Goal: Task Accomplishment & Management: Complete application form

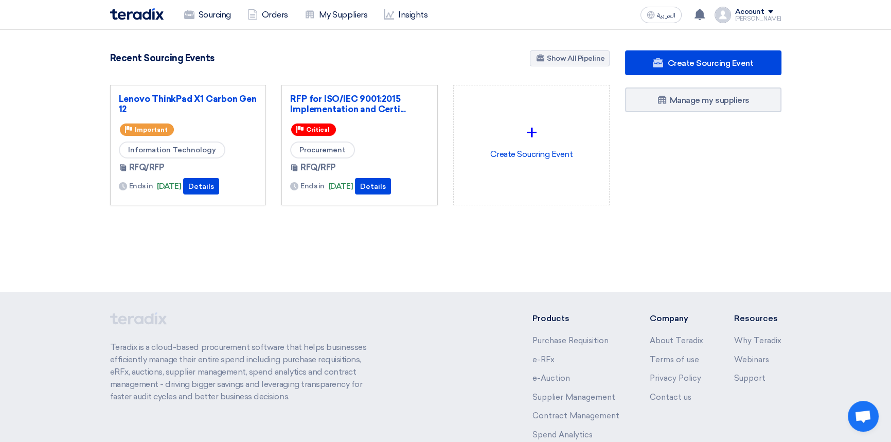
click at [391, 245] on div "4856 RFx remaining 10 Auctions remaining Create Sourcing Event" at bounding box center [445, 148] width 686 height 196
click at [209, 15] on link "Sourcing" at bounding box center [207, 15] width 63 height 23
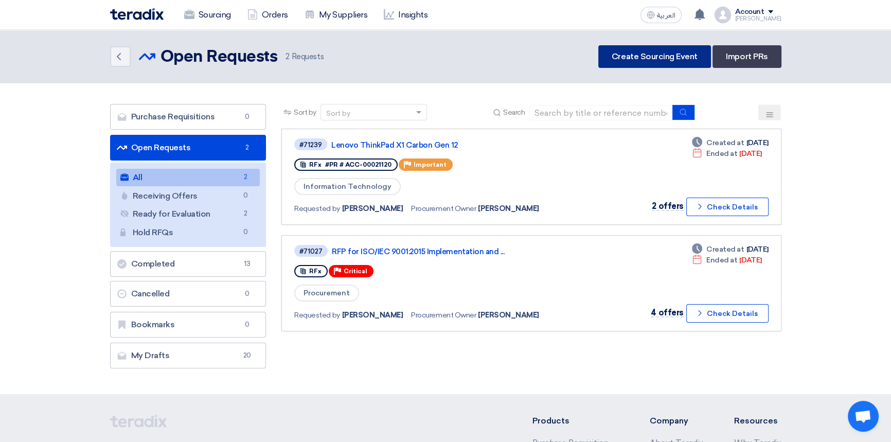
click at [638, 58] on link "Create Sourcing Event" at bounding box center [654, 56] width 113 height 23
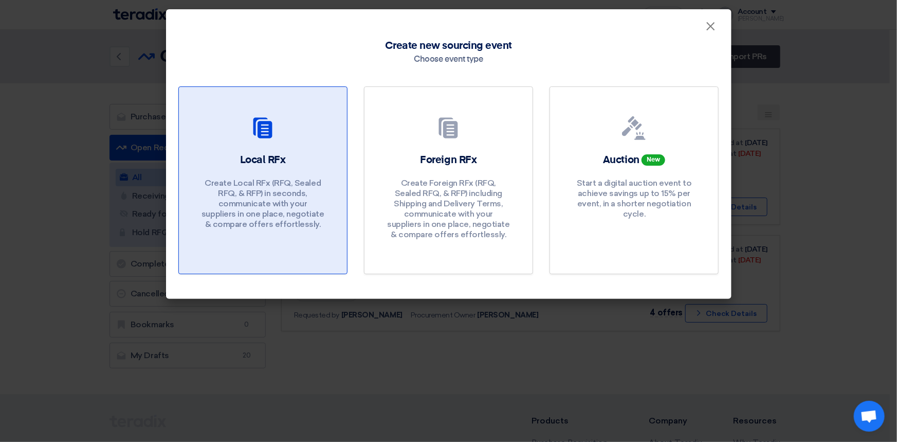
click at [264, 193] on p "Create Local RFx (RFQ, Sealed RFQ, & RFP) in seconds, communicate with your sup…" at bounding box center [262, 203] width 123 height 51
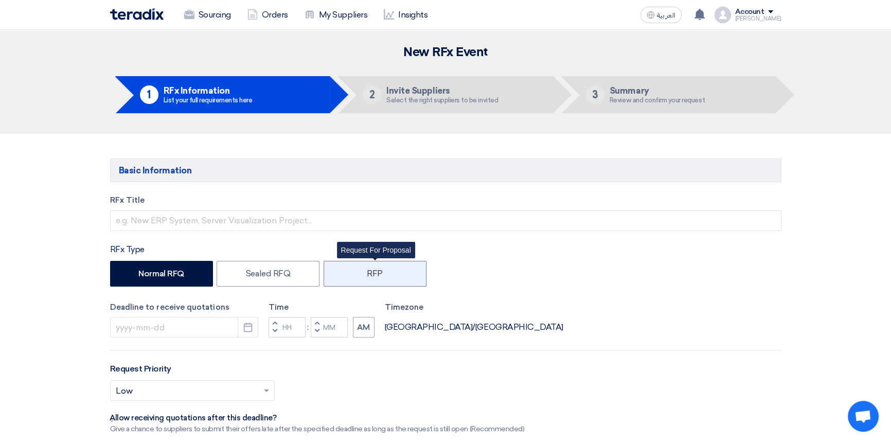
click at [376, 276] on label "RFP" at bounding box center [374, 274] width 103 height 26
click at [373, 276] on input "RFP" at bounding box center [370, 272] width 7 height 7
radio input "true"
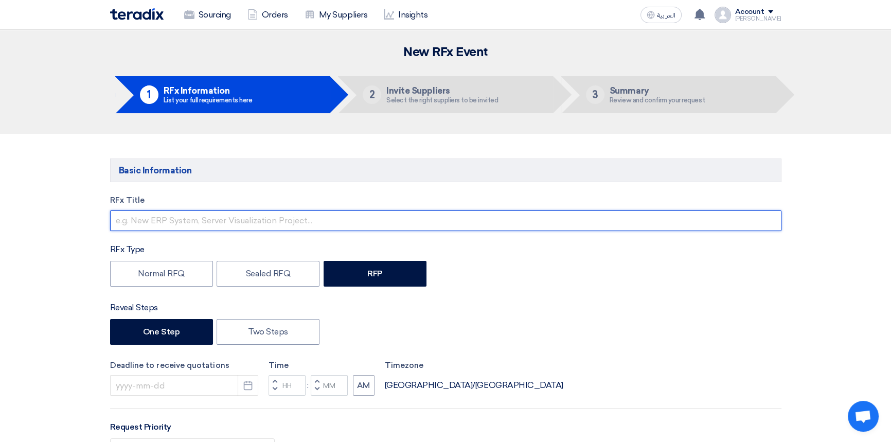
click at [201, 221] on input "text" at bounding box center [445, 220] width 671 height 21
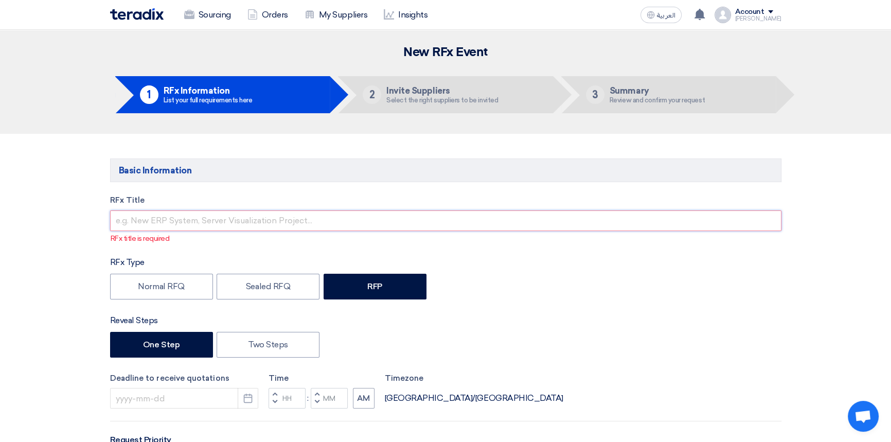
click at [172, 221] on input "text" at bounding box center [445, 220] width 671 height 21
paste input "Migration of AI-Generated Applications"
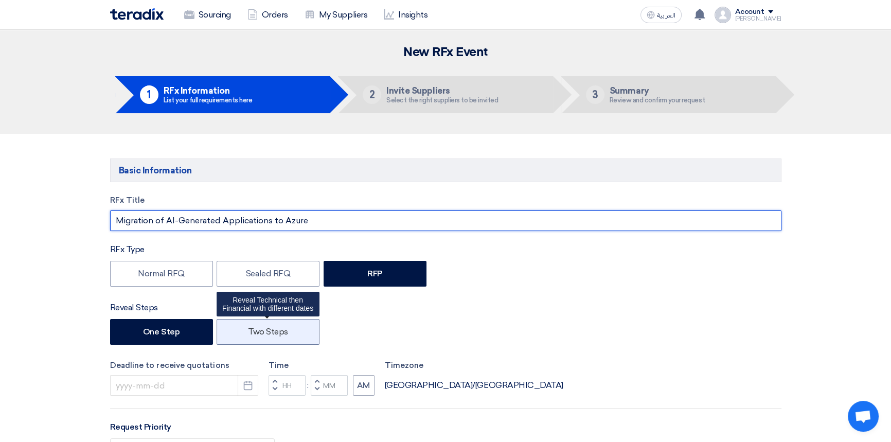
type input "Migration of AI-Generated Applications to Azure"
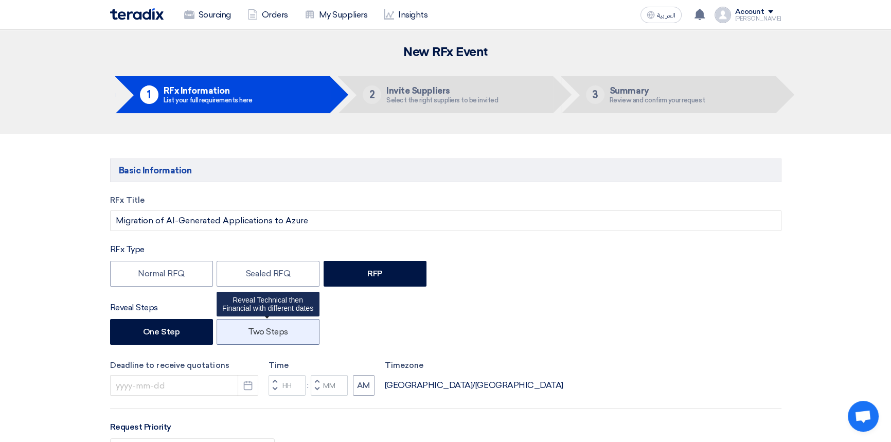
click at [278, 330] on label "Two Steps" at bounding box center [267, 332] width 103 height 26
click at [255, 330] on input "Two Steps" at bounding box center [251, 331] width 7 height 7
radio input "true"
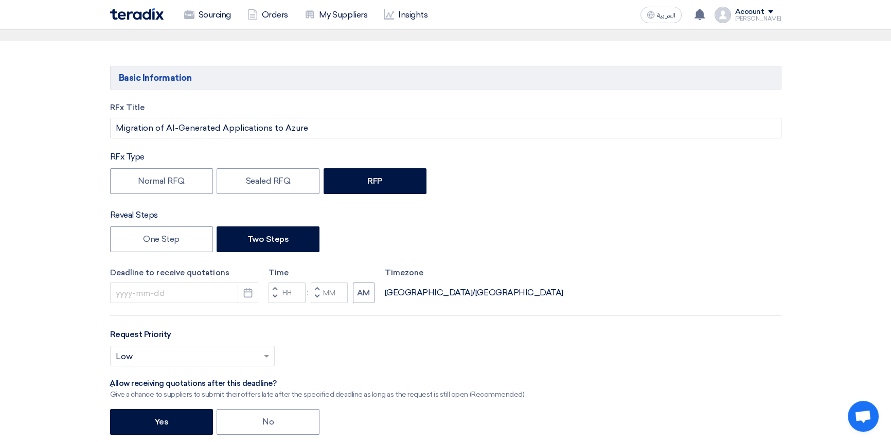
scroll to position [93, 0]
click at [252, 289] on icon "Pick a date" at bounding box center [248, 292] width 10 height 10
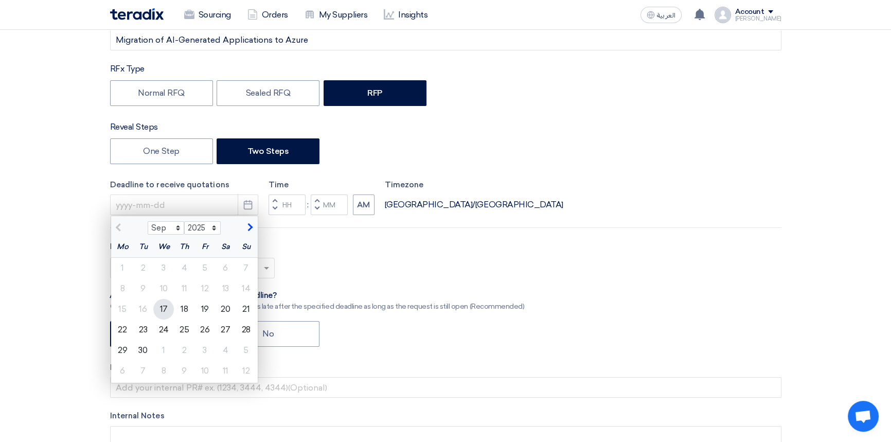
scroll to position [187, 0]
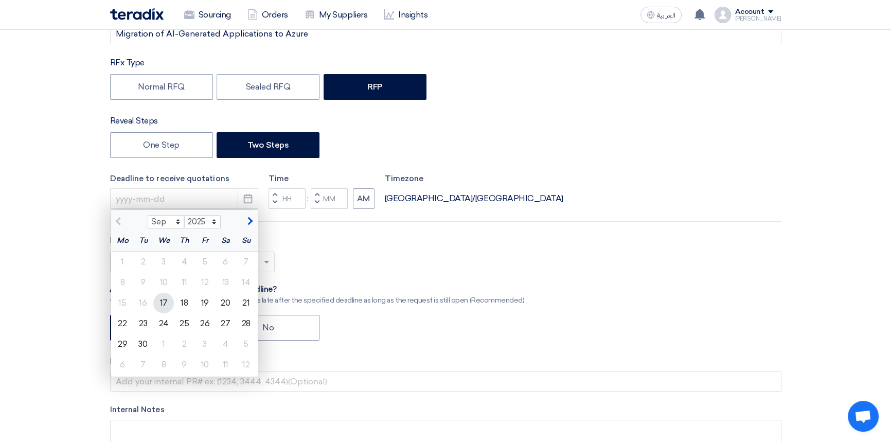
click at [158, 304] on div "17" at bounding box center [163, 303] width 21 height 21
type input "9/17/2025"
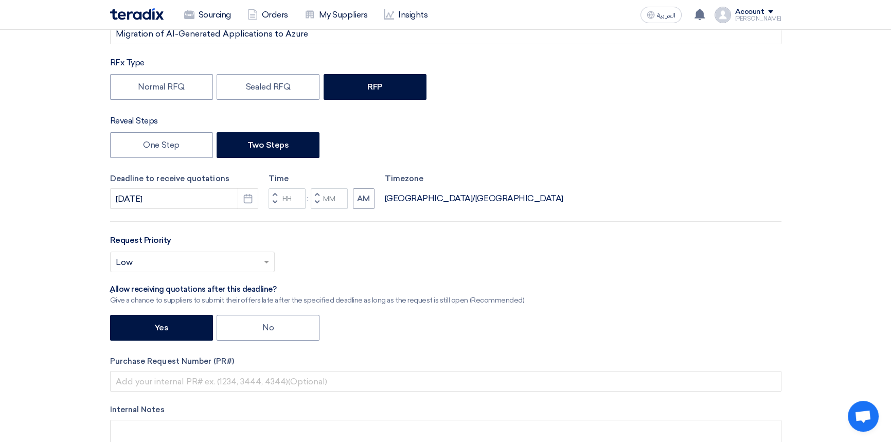
click at [275, 201] on span "button" at bounding box center [275, 202] width 4 height 6
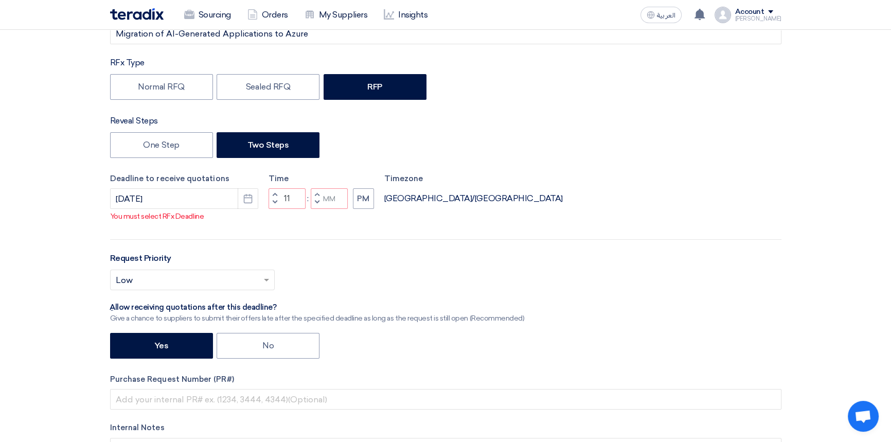
click at [274, 205] on span "button" at bounding box center [275, 202] width 4 height 6
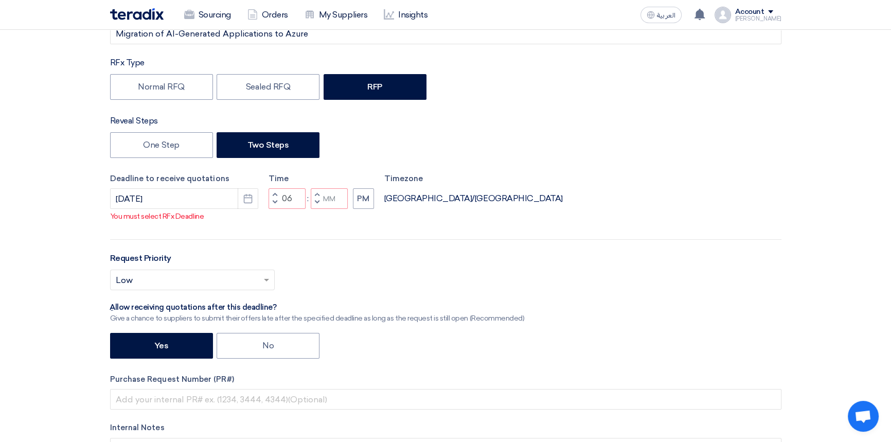
click at [274, 205] on span "button" at bounding box center [275, 202] width 4 height 6
type input "05"
click at [317, 197] on span "button" at bounding box center [317, 194] width 4 height 6
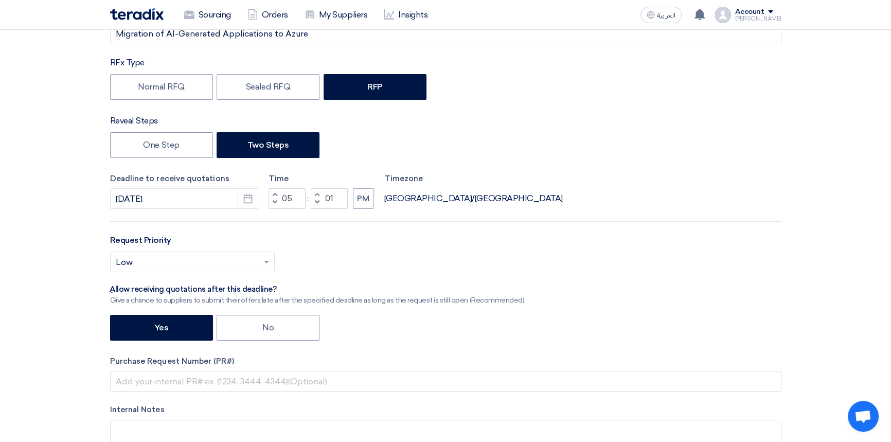
click at [316, 202] on span "button" at bounding box center [317, 202] width 4 height 6
type input "00"
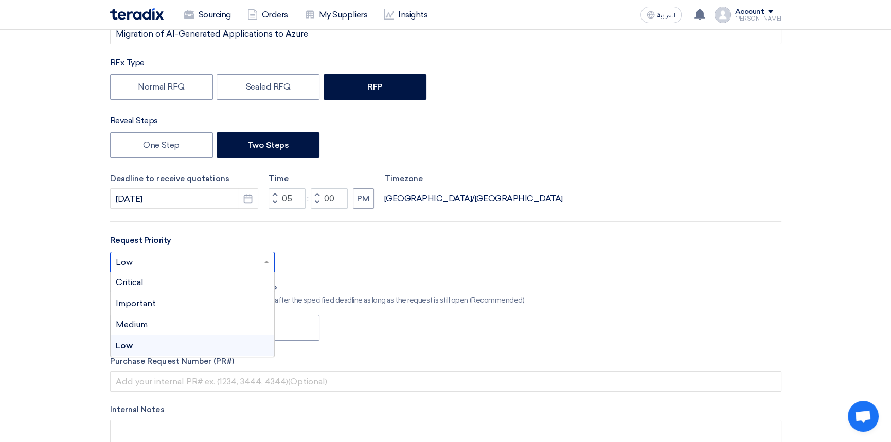
click at [193, 259] on input "text" at bounding box center [187, 263] width 143 height 17
click at [147, 309] on div "Important" at bounding box center [193, 303] width 164 height 21
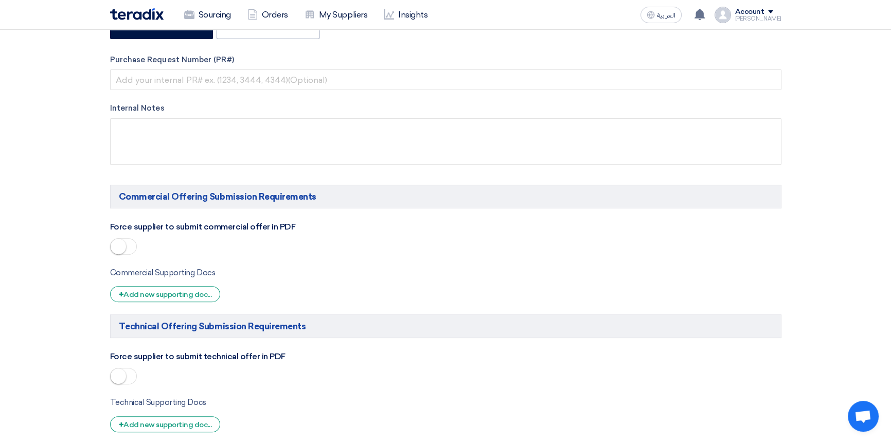
scroll to position [514, 0]
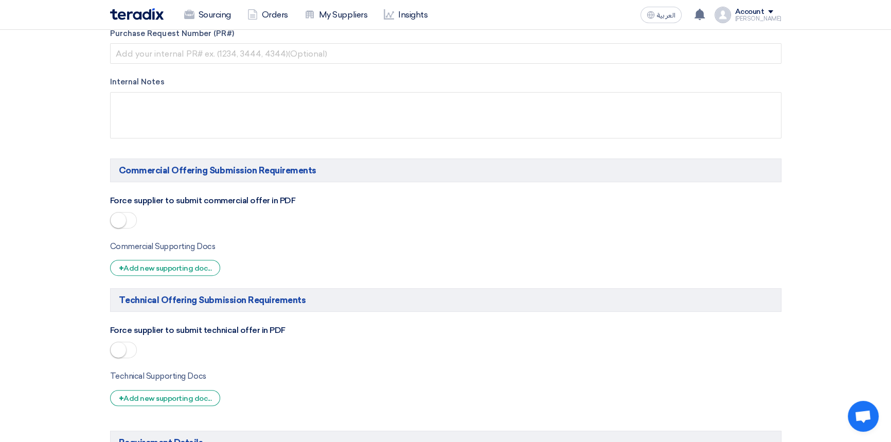
click at [130, 220] on span at bounding box center [123, 220] width 27 height 16
click at [132, 349] on span at bounding box center [123, 349] width 27 height 16
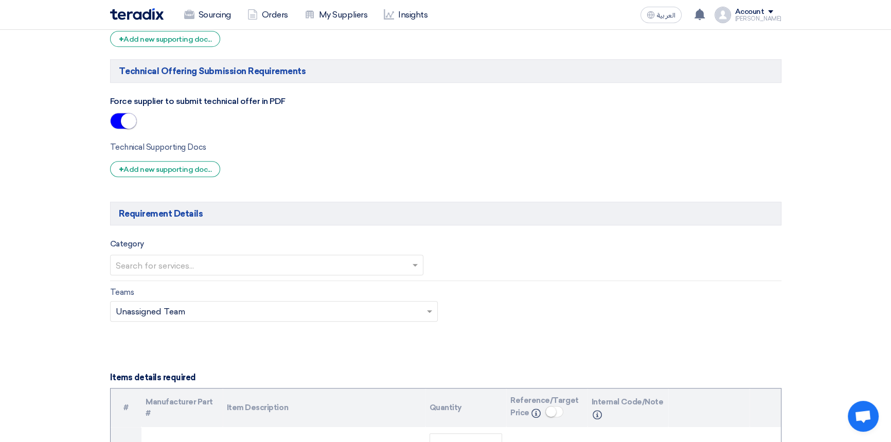
scroll to position [748, 0]
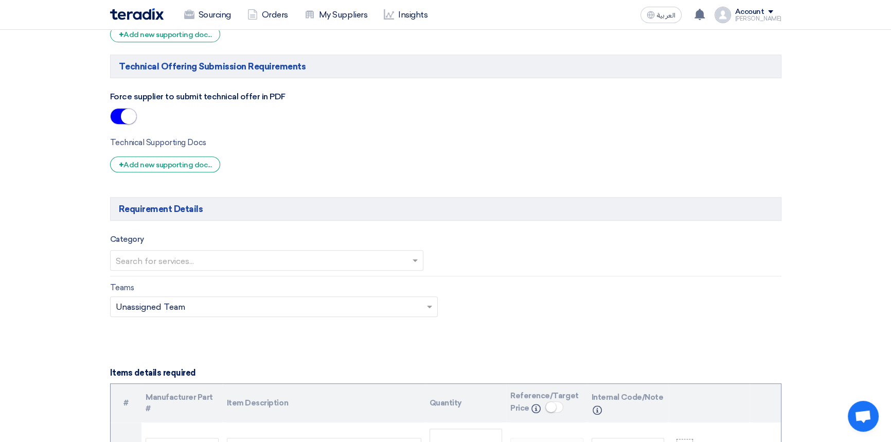
click at [154, 258] on input "text" at bounding box center [262, 261] width 292 height 17
click at [150, 320] on span "Information Technology" at bounding box center [164, 323] width 96 height 10
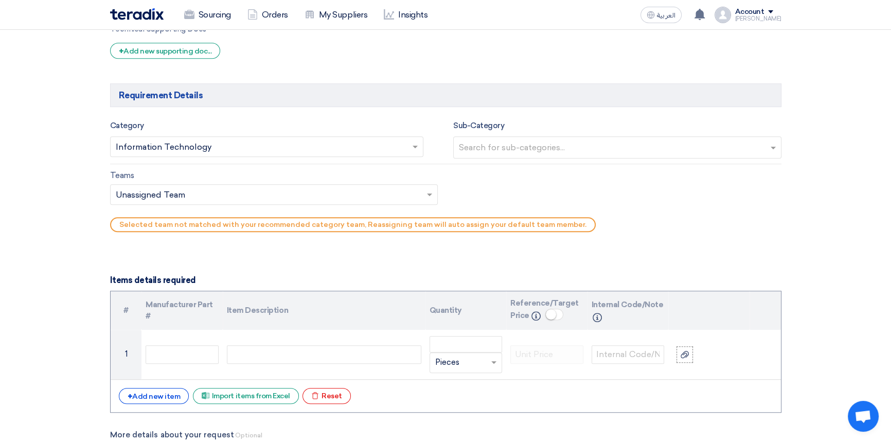
scroll to position [888, 0]
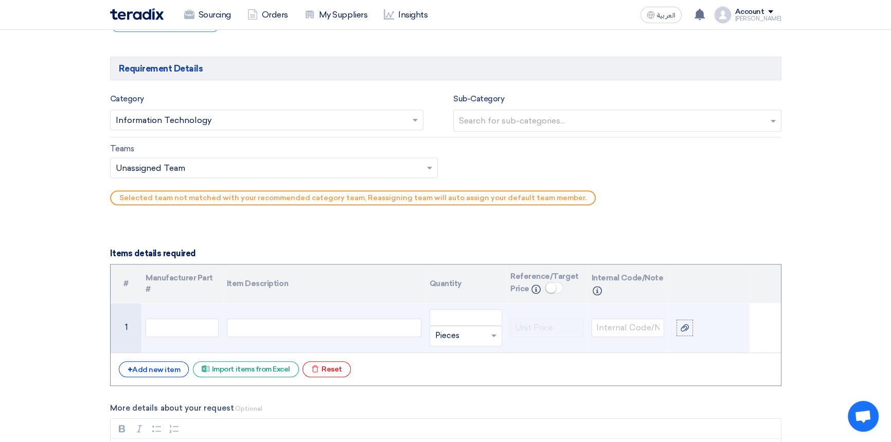
click at [288, 329] on div at bounding box center [324, 327] width 194 height 19
paste div
type input "1"
type input "lumpsum"
click at [452, 357] on span "Add type..." at bounding box center [451, 356] width 33 height 7
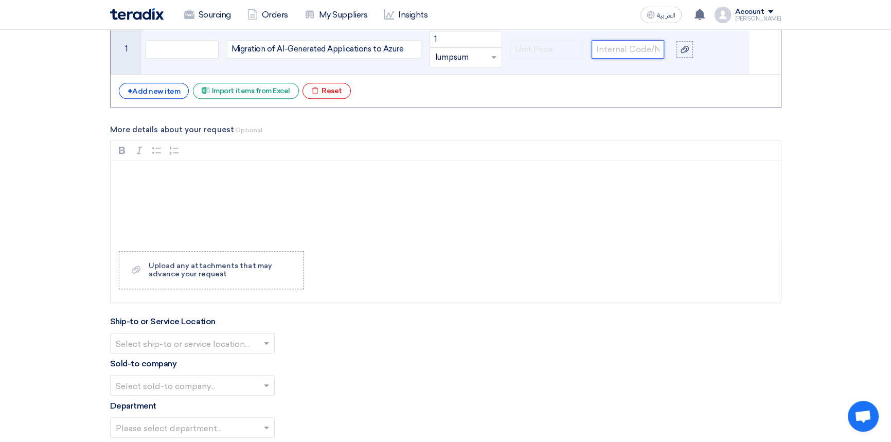
scroll to position [1168, 0]
click at [151, 168] on p "Rich Text Editor, main" at bounding box center [449, 172] width 653 height 12
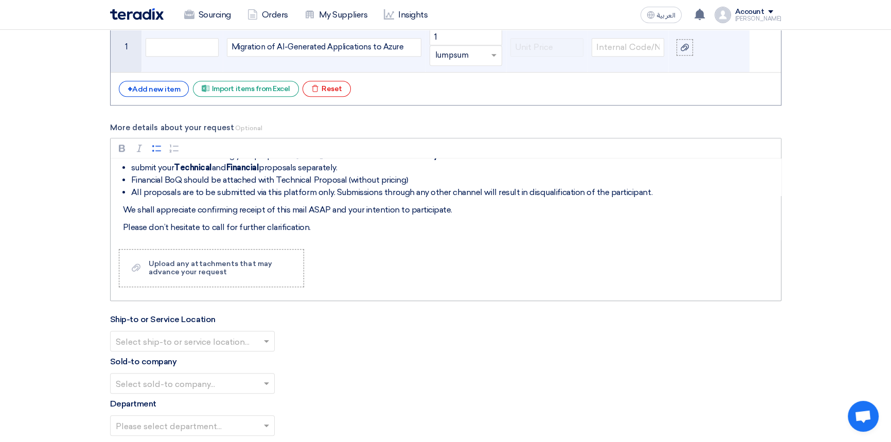
scroll to position [47, 0]
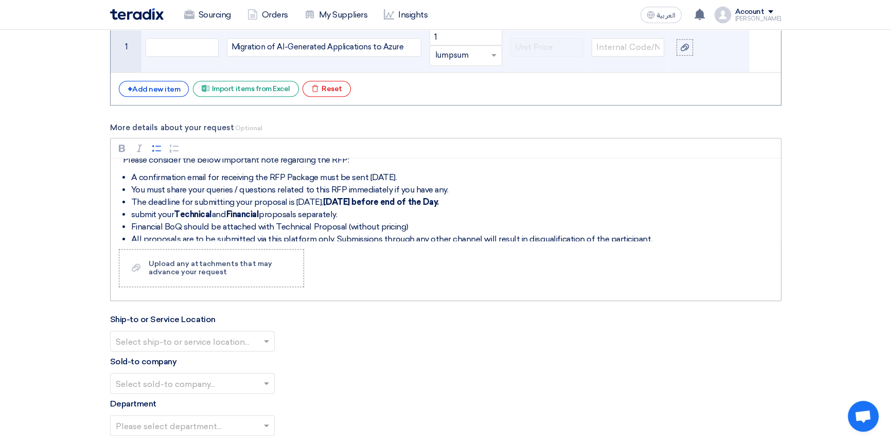
click at [350, 198] on strong "[DATE] before end of the Day." at bounding box center [381, 202] width 116 height 10
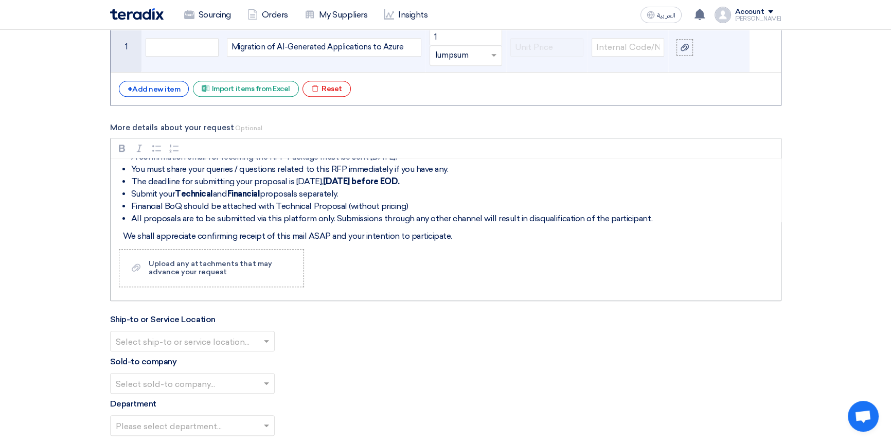
scroll to position [85, 0]
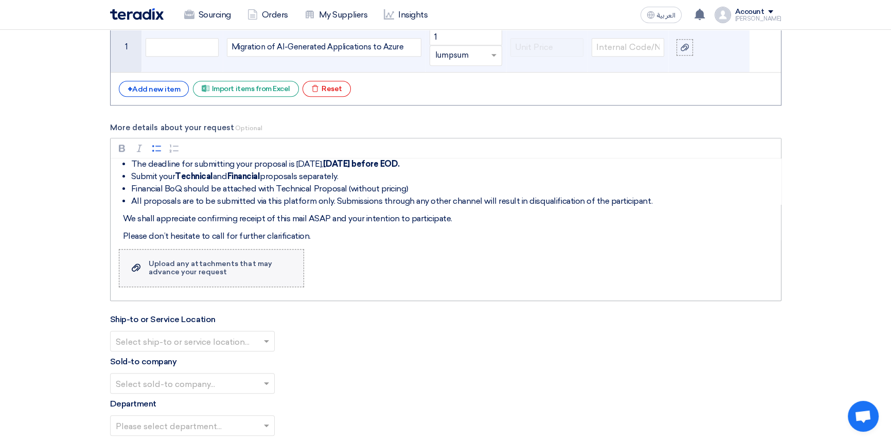
click at [214, 264] on div "Upload any attachments that may advance your request" at bounding box center [221, 268] width 144 height 16
click at [0, 0] on input "Upload a file Upload any attachments that may advance your request" at bounding box center [0, 0] width 0 height 0
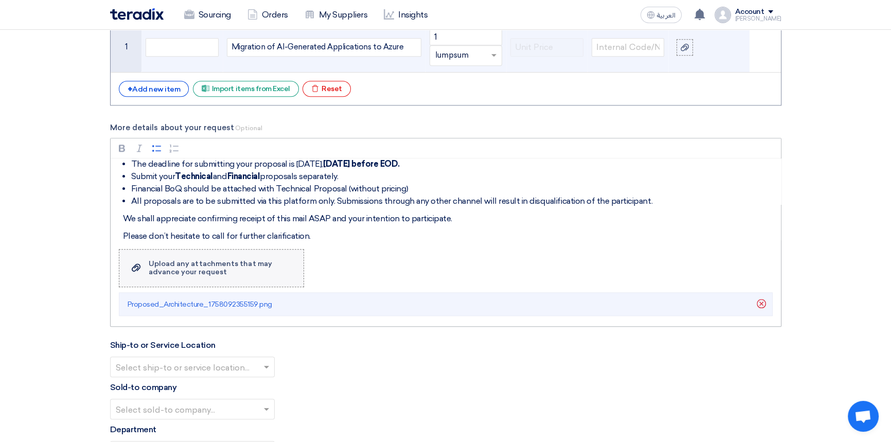
click at [246, 254] on label "Upload a file Upload any attachments that may advance your request" at bounding box center [211, 268] width 185 height 38
click at [0, 0] on input "Upload a file Upload any attachments that may advance your request" at bounding box center [0, 0] width 0 height 0
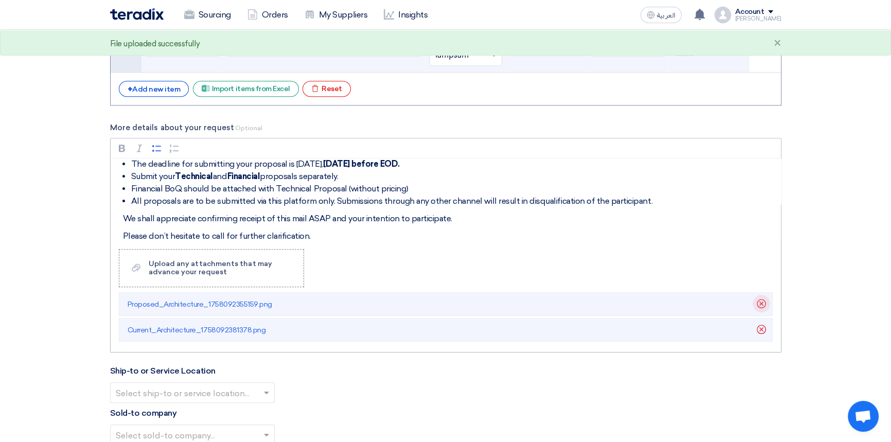
click at [763, 302] on icon "Delete" at bounding box center [760, 303] width 17 height 17
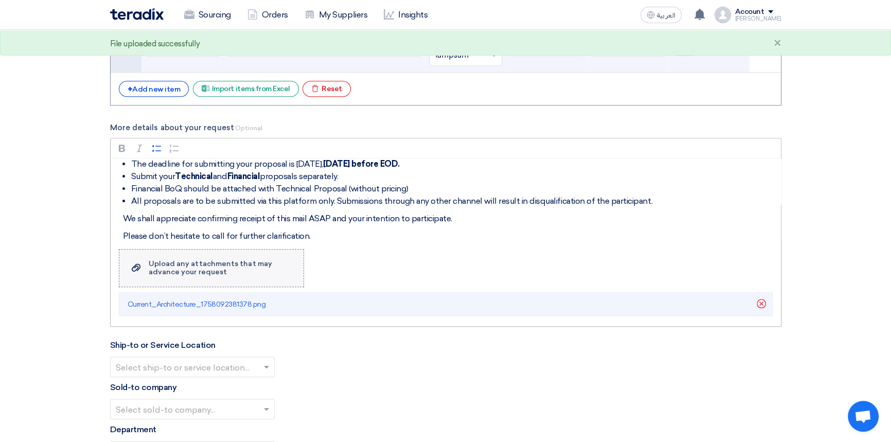
click at [206, 262] on div "Upload any attachments that may advance your request" at bounding box center [221, 268] width 144 height 16
click at [0, 0] on input "Upload a file Upload any attachments that may advance your request" at bounding box center [0, 0] width 0 height 0
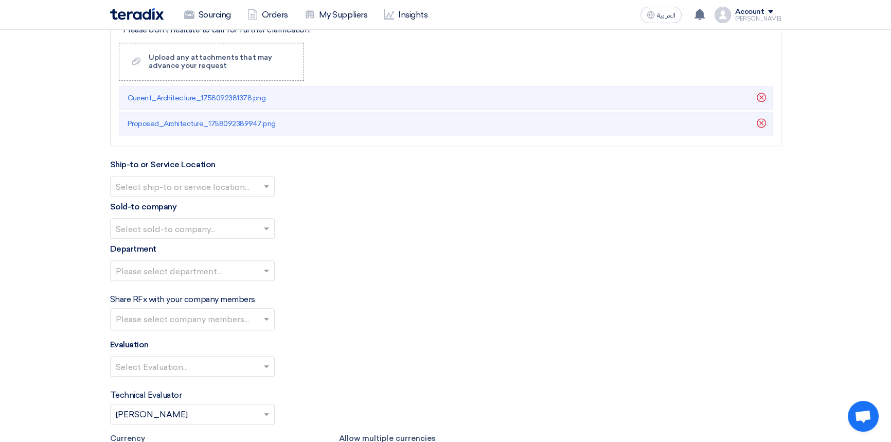
scroll to position [1402, 0]
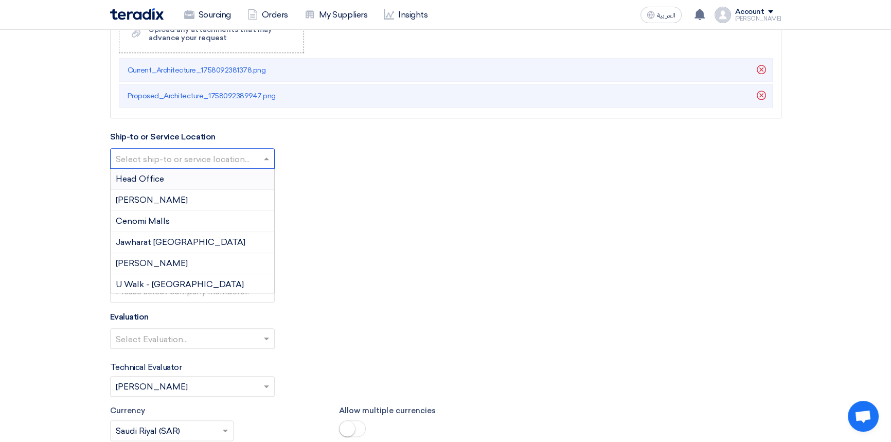
click at [168, 167] on input "text" at bounding box center [187, 159] width 143 height 17
click at [165, 182] on div "Head Office" at bounding box center [193, 179] width 164 height 21
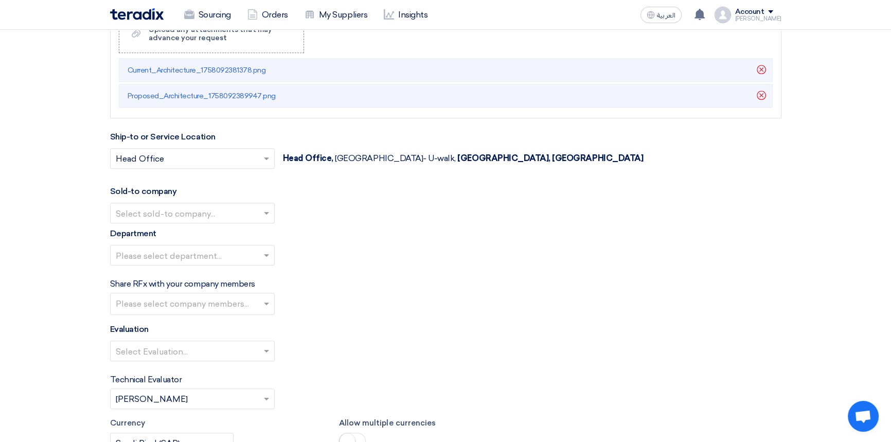
click at [207, 215] on input "text" at bounding box center [187, 213] width 143 height 17
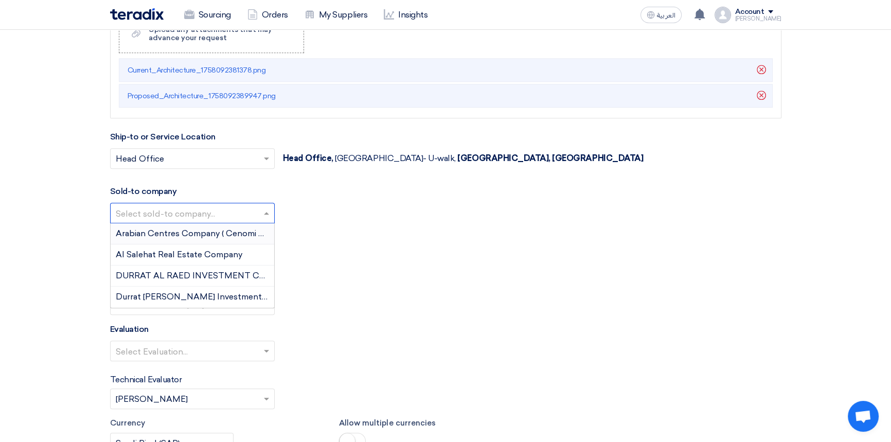
click at [191, 234] on span "Arabian Centres Company ( Cenomi Centres)" at bounding box center [204, 233] width 176 height 10
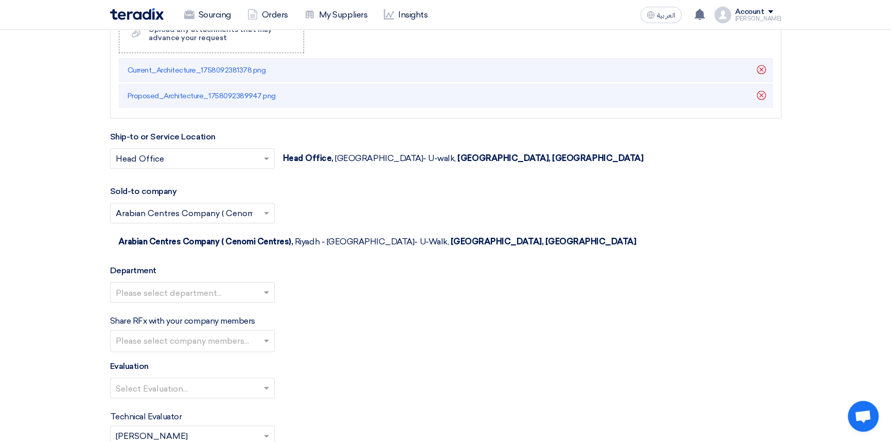
click at [195, 284] on input "text" at bounding box center [187, 292] width 143 height 17
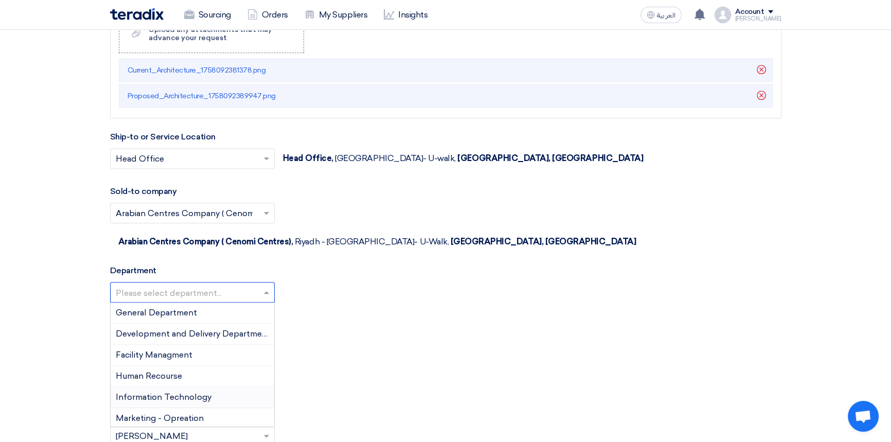
click at [179, 392] on span "Information Technology" at bounding box center [164, 397] width 96 height 10
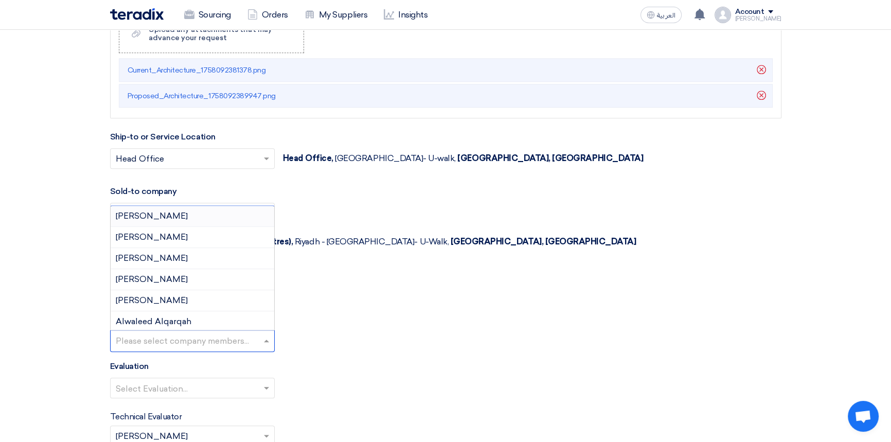
click at [213, 333] on input "text" at bounding box center [194, 341] width 156 height 17
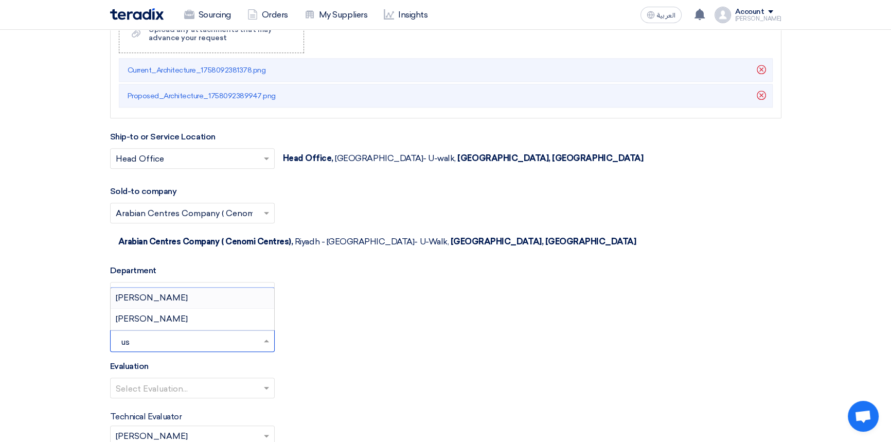
type input "u"
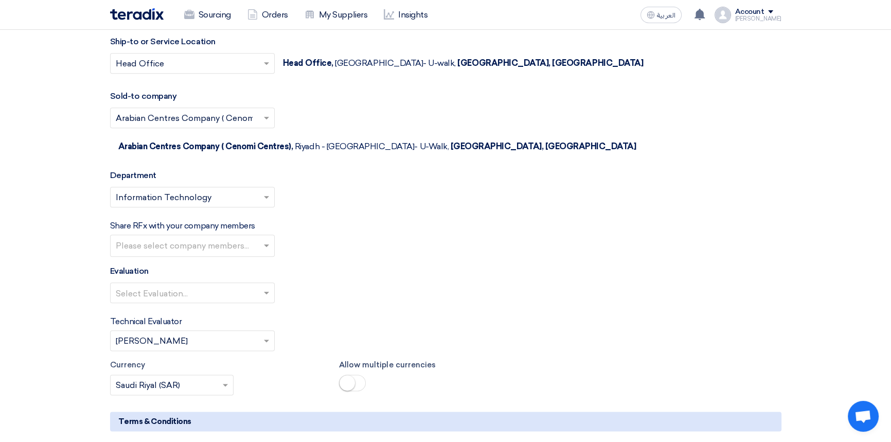
scroll to position [1543, 0]
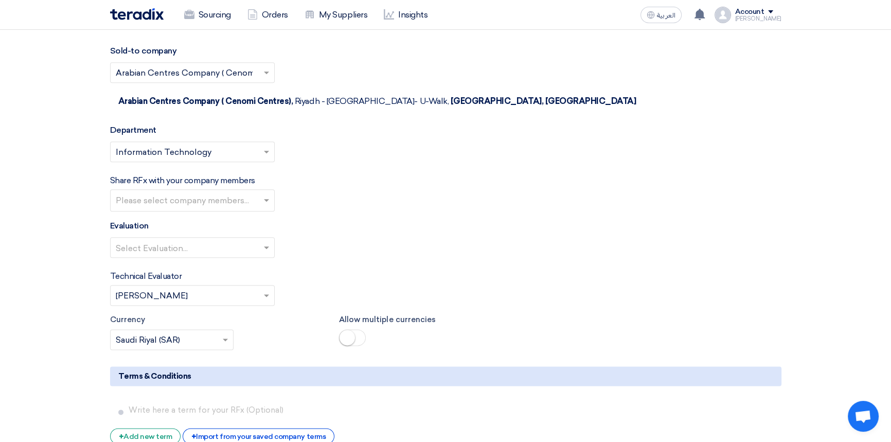
click at [148, 240] on input "text" at bounding box center [187, 248] width 143 height 17
click at [425, 220] on div "Evaluation Select Evaluation..." at bounding box center [445, 243] width 671 height 46
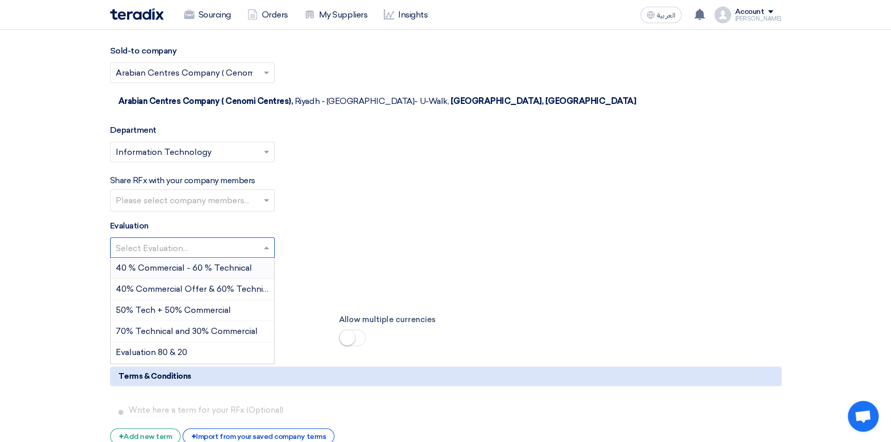
click at [208, 240] on input "text" at bounding box center [187, 248] width 143 height 17
click at [165, 326] on span "70% Technical and 30% Commercial" at bounding box center [187, 331] width 142 height 10
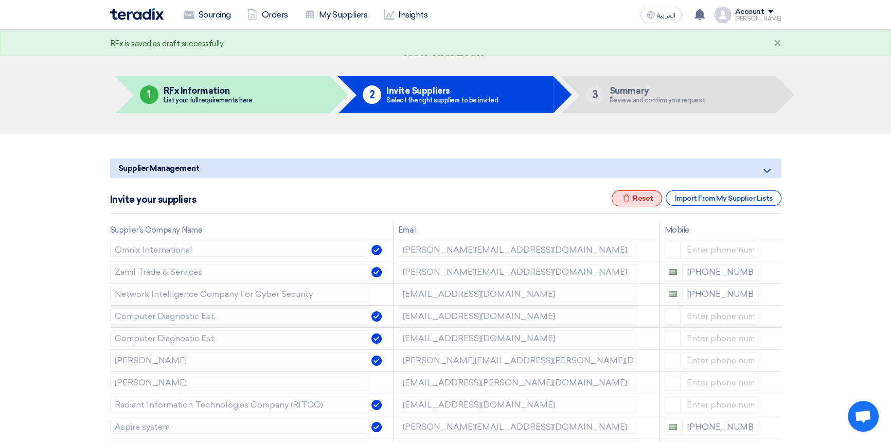
click at [643, 200] on div "Excel file Reset" at bounding box center [636, 198] width 50 height 16
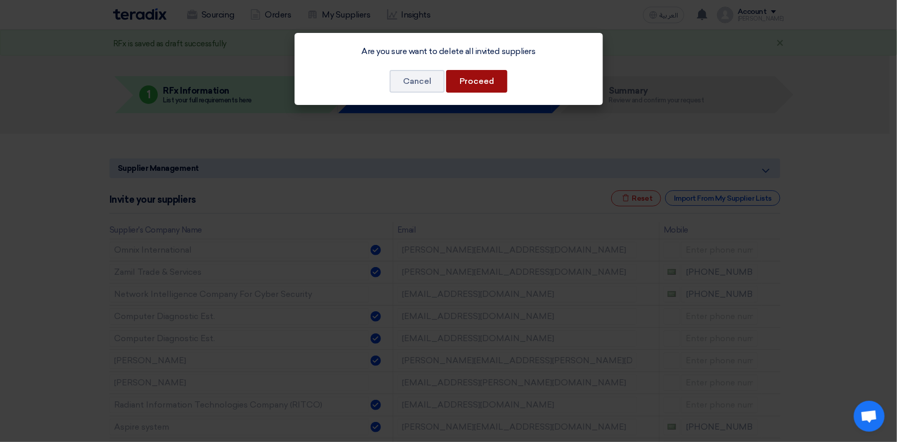
click at [479, 81] on button "Proceed" at bounding box center [476, 81] width 61 height 23
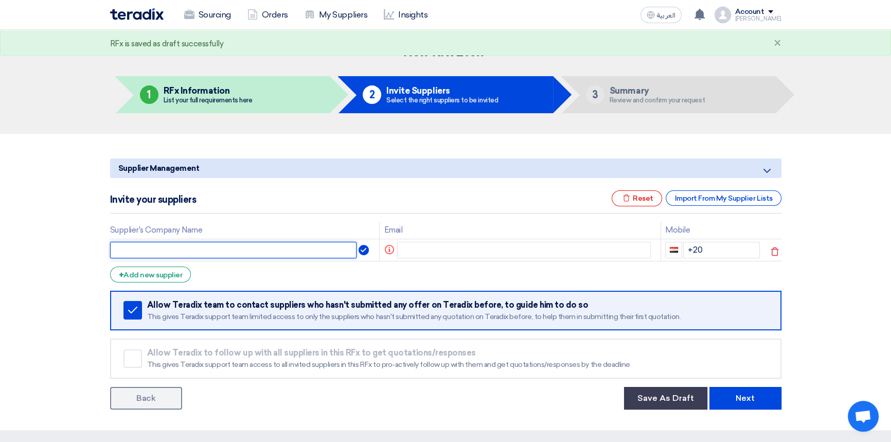
click at [232, 243] on input "text" at bounding box center [233, 250] width 247 height 16
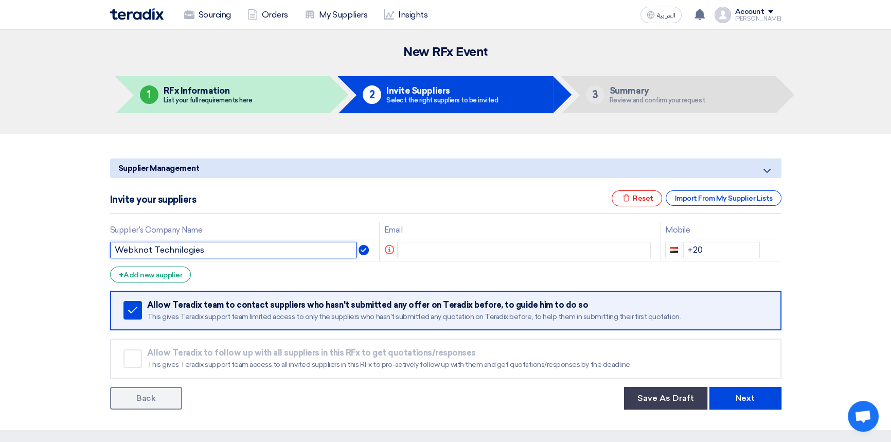
type input "Webknot Technilogies"
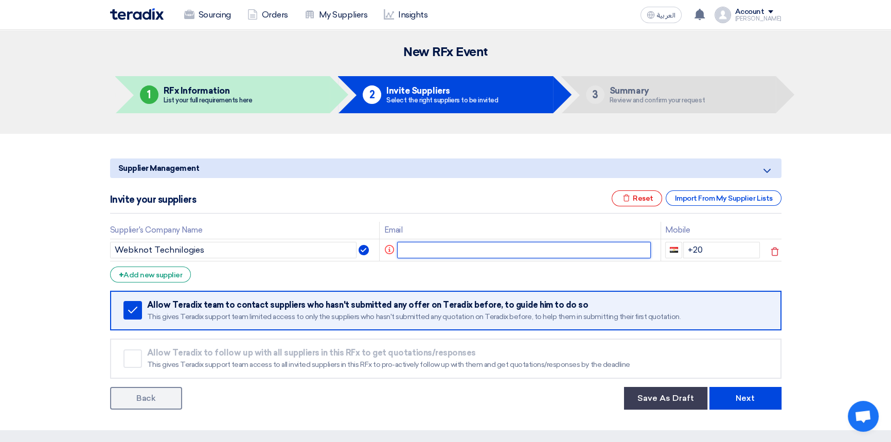
click at [415, 251] on input "text" at bounding box center [523, 250] width 253 height 16
paste input "Omkar Wagh <omkar@shadesofweb.com>"
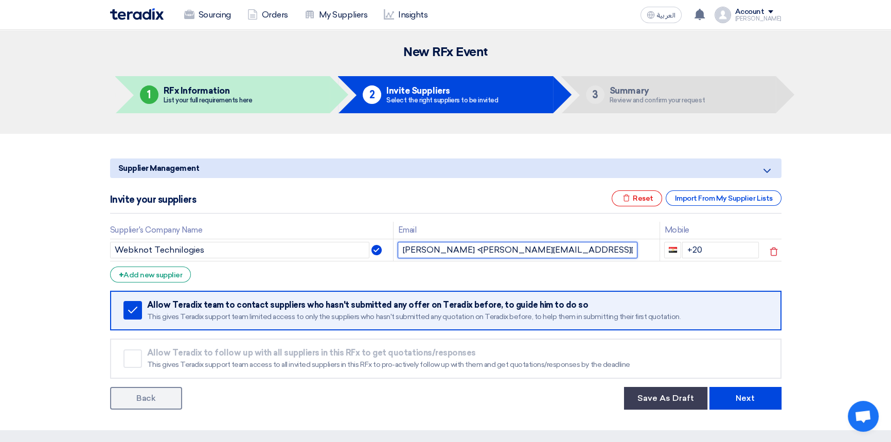
click at [458, 251] on input "Omkar Wagh <omkar@shadesofweb.com>" at bounding box center [517, 250] width 240 height 16
type input "omkar@shadesofweb.com"
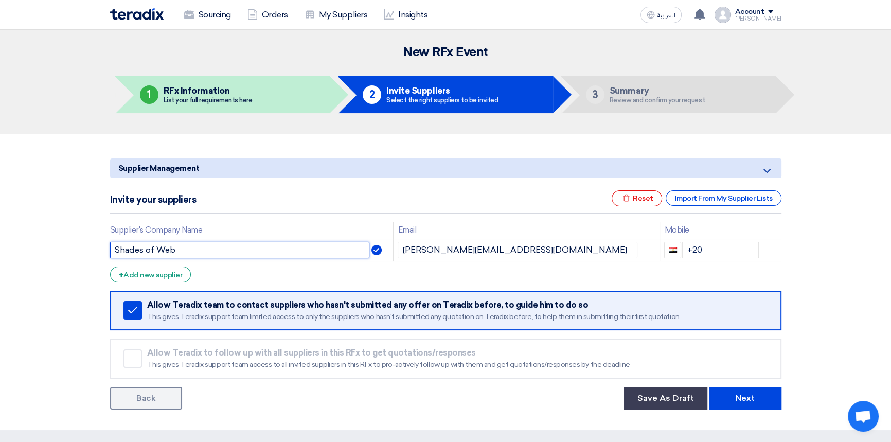
type input "Shades of Web"
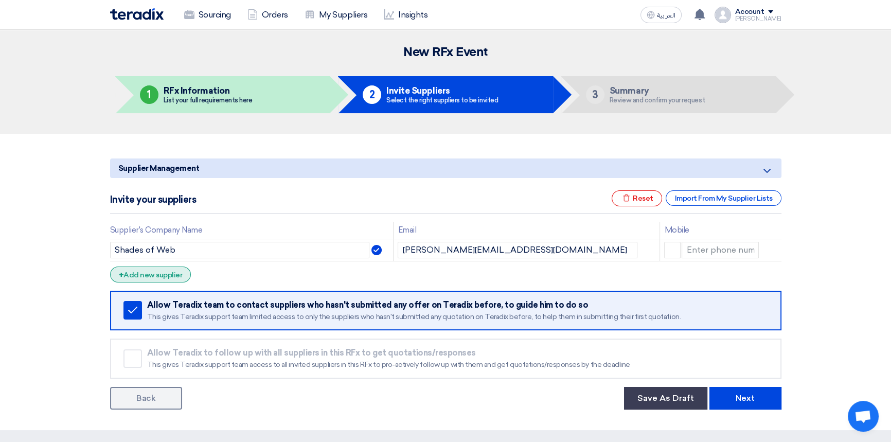
click at [155, 276] on div "+ Add new supplier" at bounding box center [150, 274] width 81 height 16
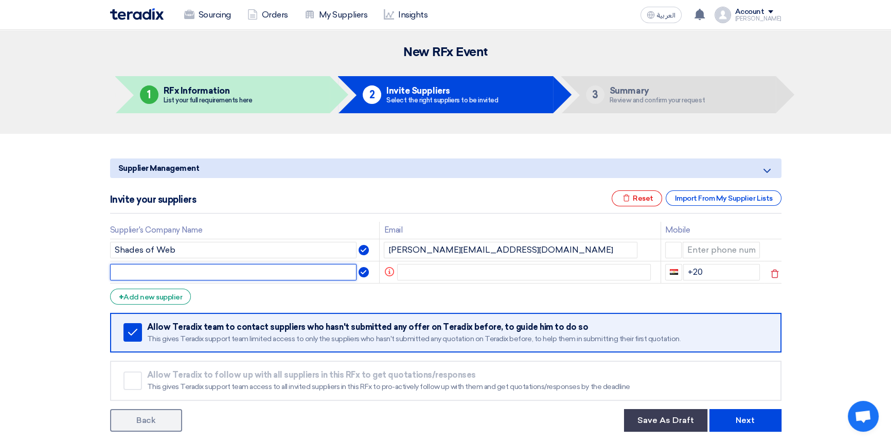
click at [150, 273] on input "text" at bounding box center [233, 272] width 247 height 16
type input "Webknot Technologies"
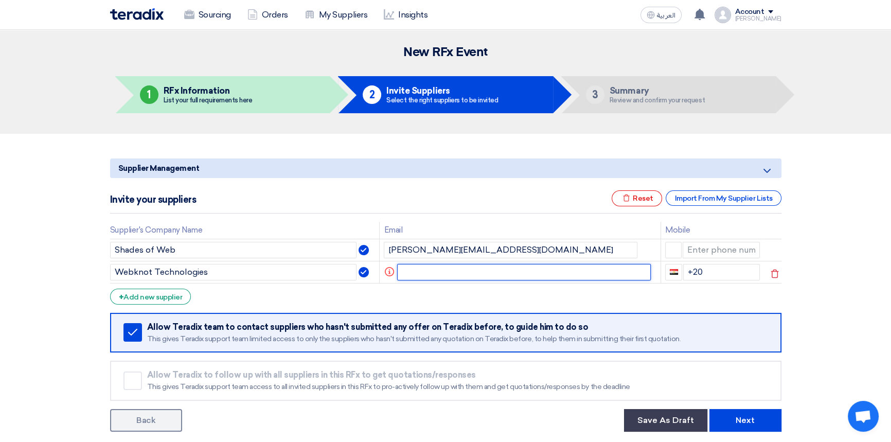
drag, startPoint x: 441, startPoint y: 266, endPoint x: 457, endPoint y: 273, distance: 17.1
click at [442, 267] on input "text" at bounding box center [523, 272] width 253 height 16
paste input "Sanketh | Webknot <sanket.a@webknot.in>"
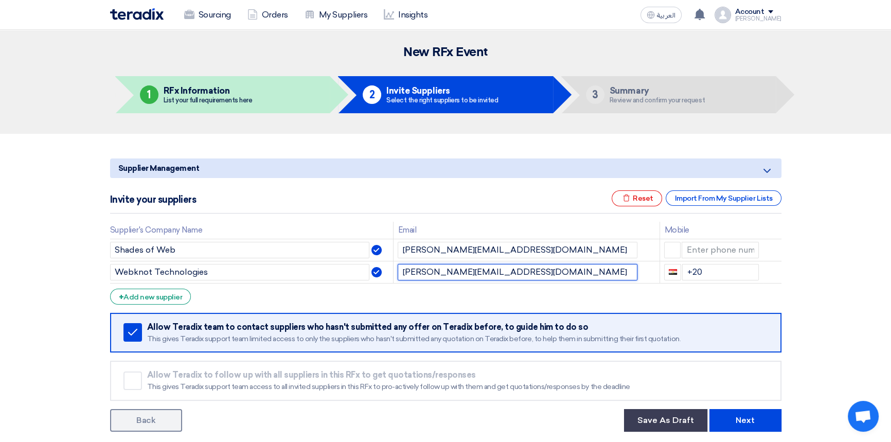
type input "sanket.a@webknot.in"
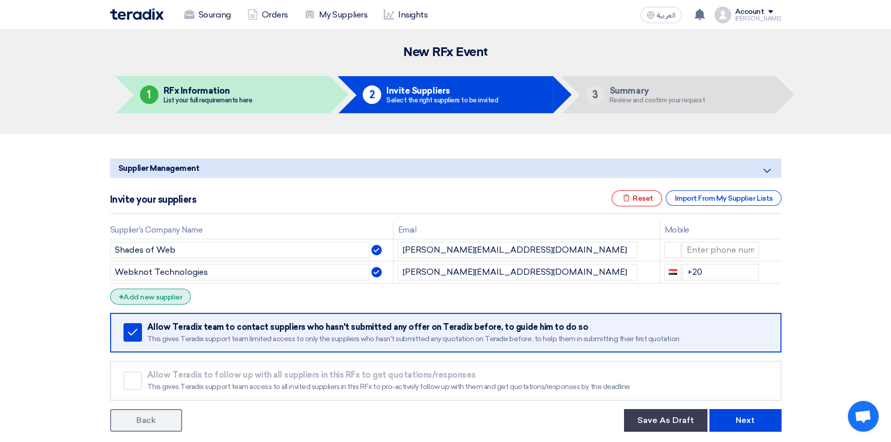
click at [157, 298] on div "+ Add new supplier" at bounding box center [150, 296] width 81 height 16
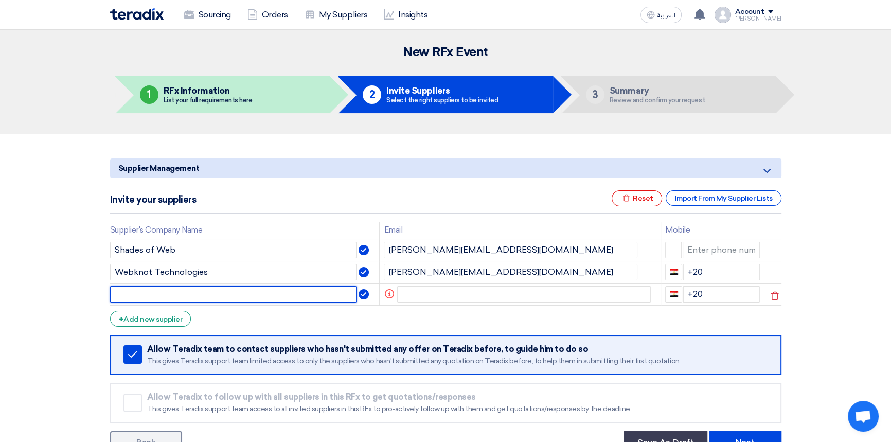
click at [191, 292] on input "text" at bounding box center [233, 294] width 247 height 16
type input "Xilligence"
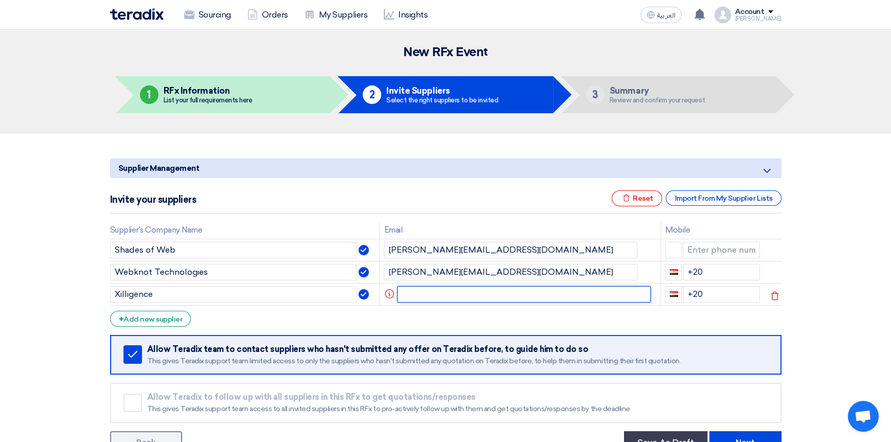
paste input "Rashif <rashif@xilligence.com>"
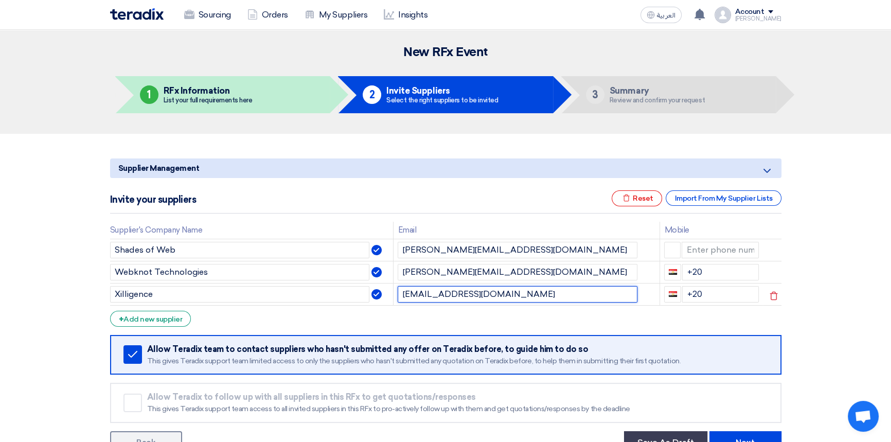
type input "rashif@xilligence.com"
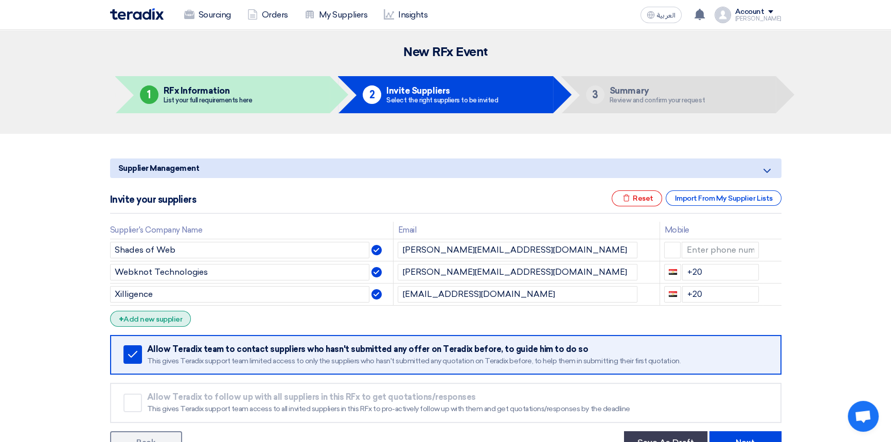
click at [157, 314] on div "+ Add new supplier" at bounding box center [150, 319] width 81 height 16
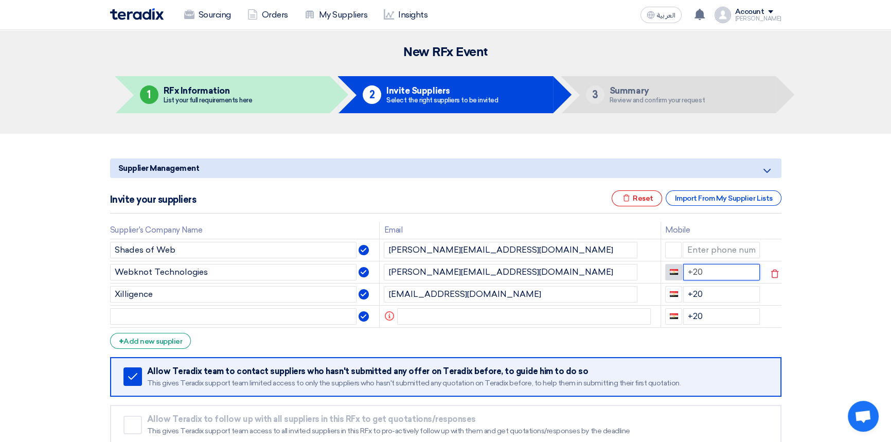
drag, startPoint x: 701, startPoint y: 273, endPoint x: 668, endPoint y: 269, distance: 33.1
click at [668, 269] on div "+20" at bounding box center [712, 272] width 95 height 16
drag, startPoint x: 702, startPoint y: 290, endPoint x: 676, endPoint y: 305, distance: 30.2
click at [672, 295] on div "+20" at bounding box center [712, 294] width 95 height 16
drag, startPoint x: 708, startPoint y: 312, endPoint x: 678, endPoint y: 321, distance: 31.1
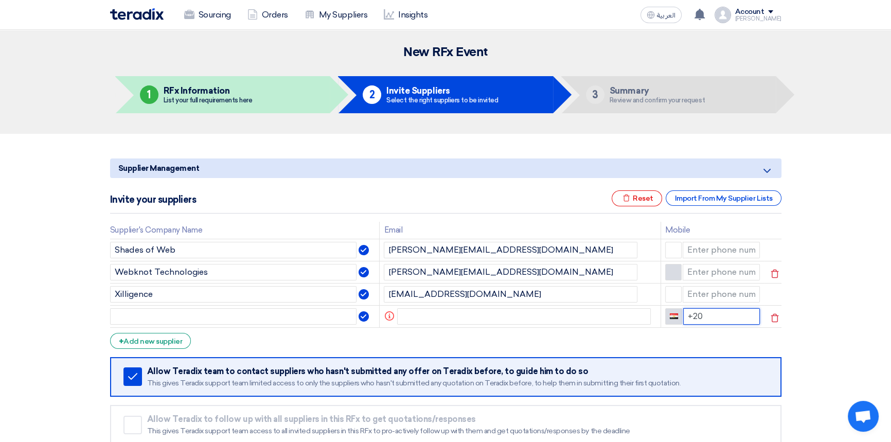
click at [678, 320] on div "+20" at bounding box center [712, 316] width 95 height 16
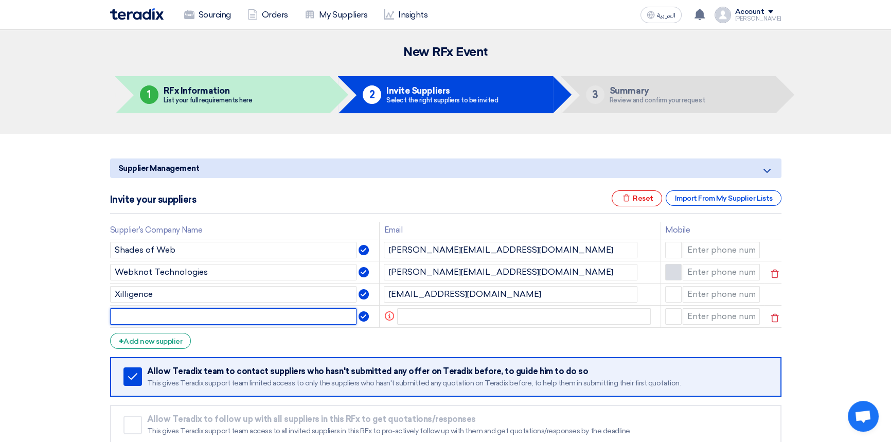
drag, startPoint x: 148, startPoint y: 316, endPoint x: 253, endPoint y: 316, distance: 104.9
click at [148, 316] on input "text" at bounding box center [233, 316] width 247 height 16
type input "Ebizon"
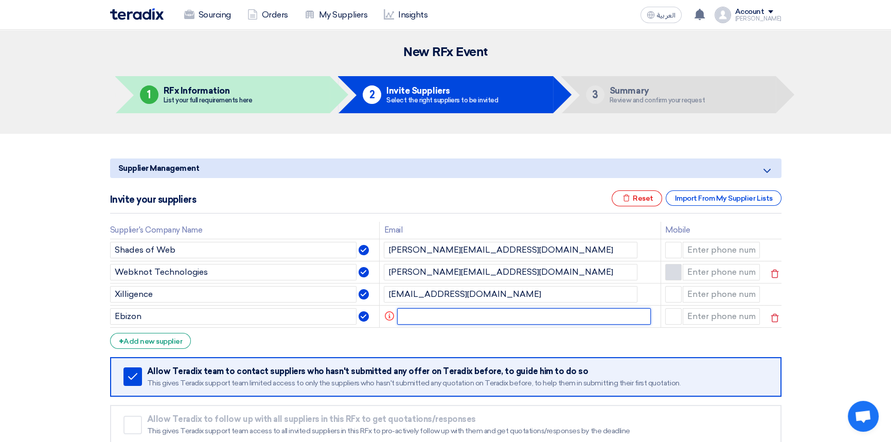
click at [448, 314] on input "text" at bounding box center [523, 316] width 253 height 16
paste input "saurabh.gupta@ebizondigital.com"
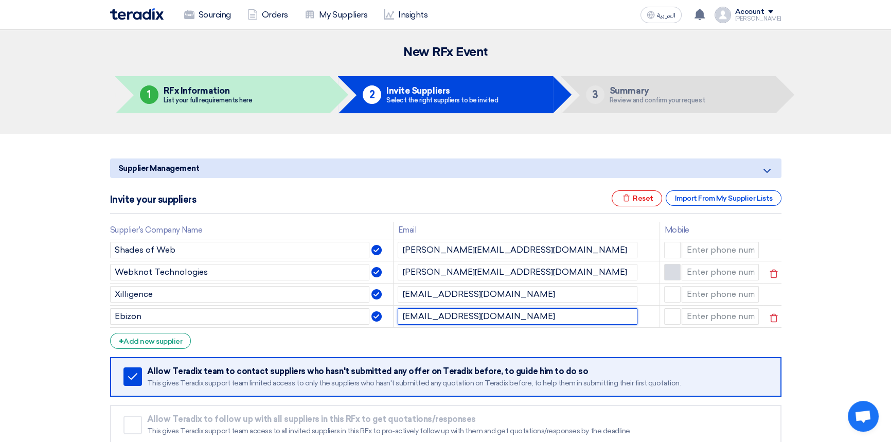
type input "saurabh.gupta@ebizondigital.com"
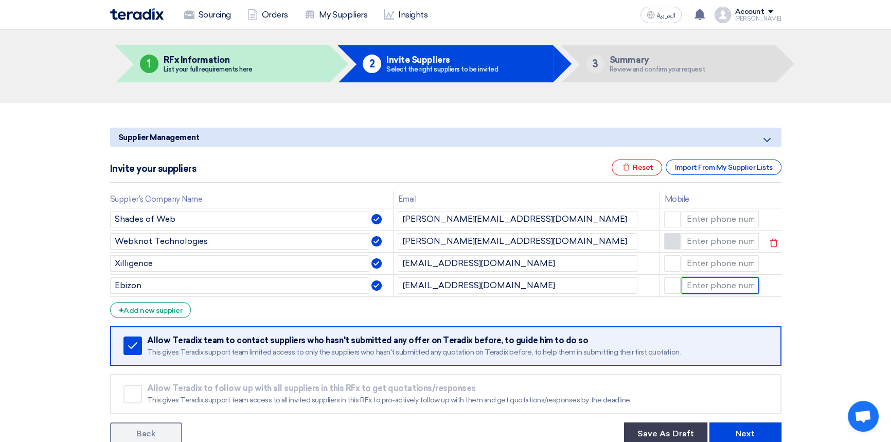
scroll to position [46, 0]
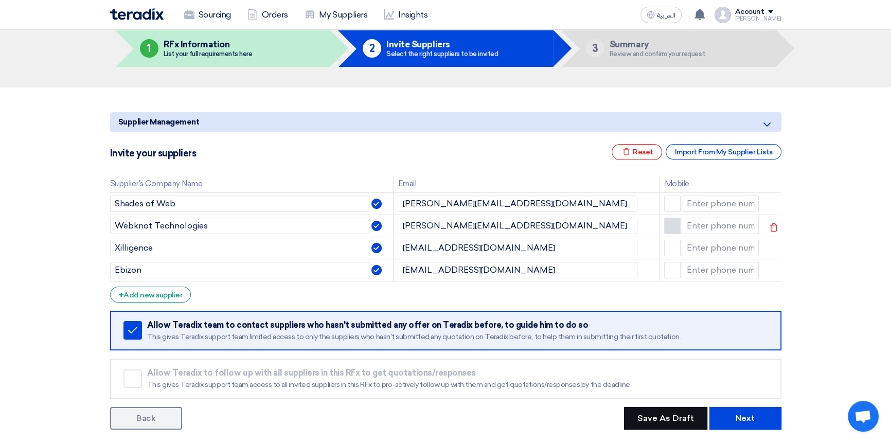
click at [663, 419] on button "Save As Draft" at bounding box center [665, 418] width 83 height 23
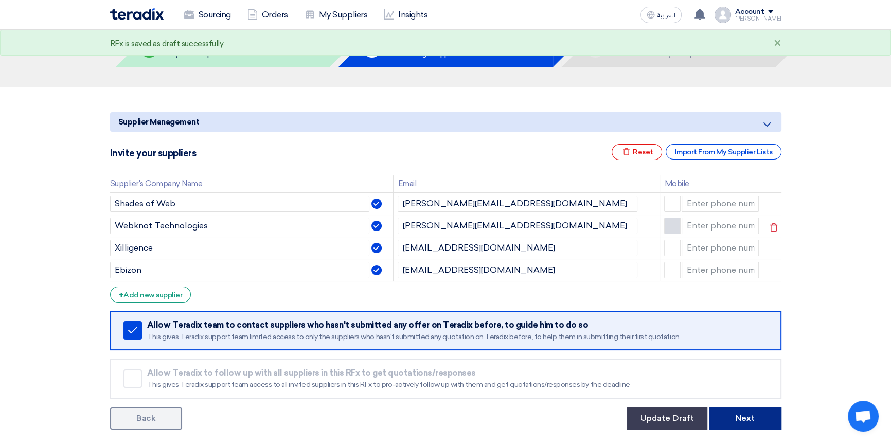
click at [740, 416] on button "Next" at bounding box center [745, 418] width 72 height 23
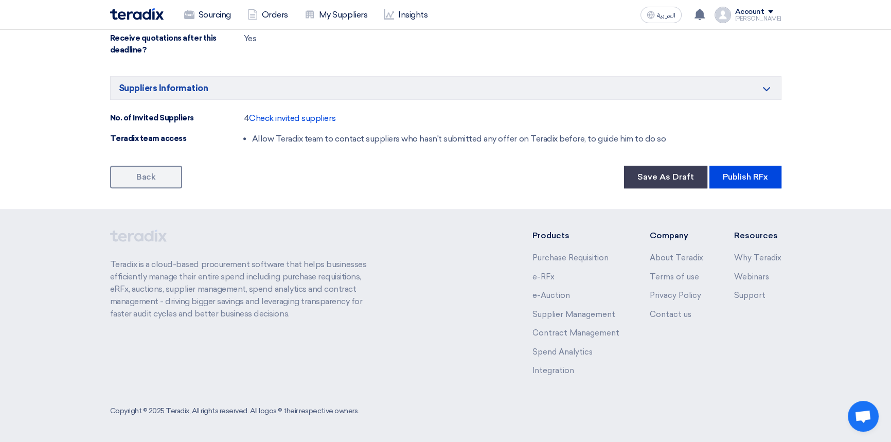
scroll to position [807, 0]
click at [759, 177] on button "Publish RFx" at bounding box center [745, 177] width 72 height 23
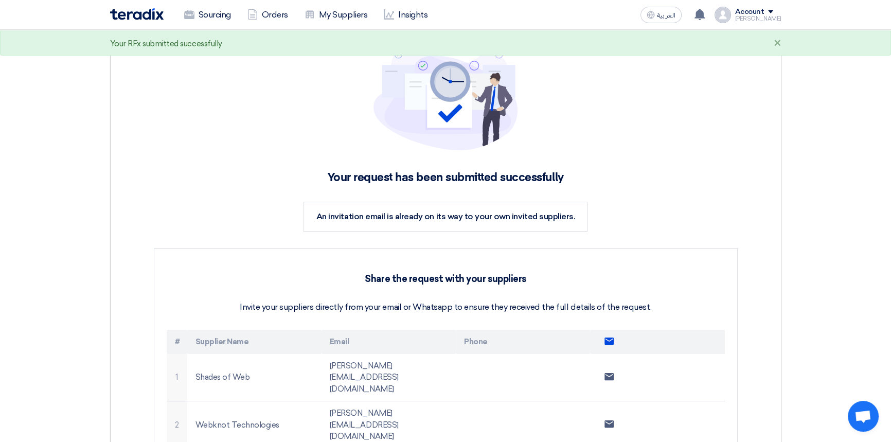
scroll to position [140, 0]
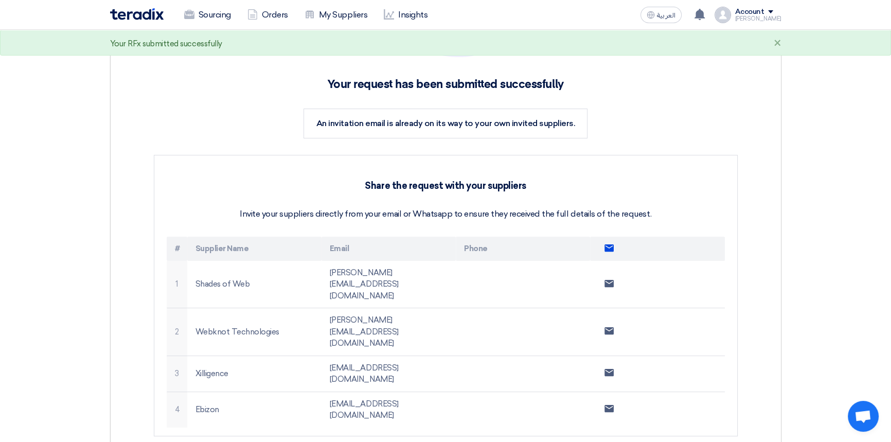
click at [609, 247] on use at bounding box center [608, 247] width 9 height 7
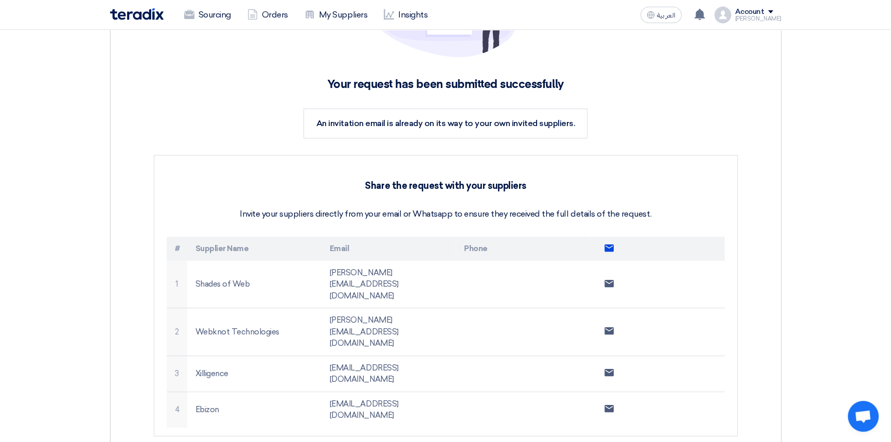
click at [609, 246] on use at bounding box center [608, 247] width 9 height 7
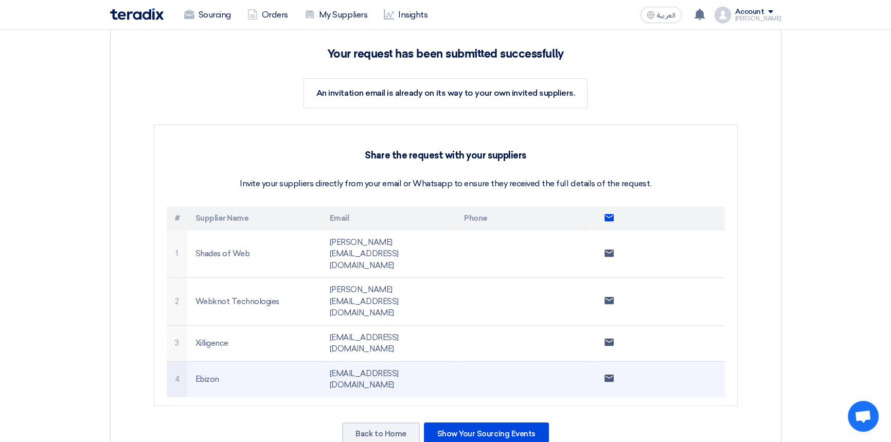
scroll to position [280, 0]
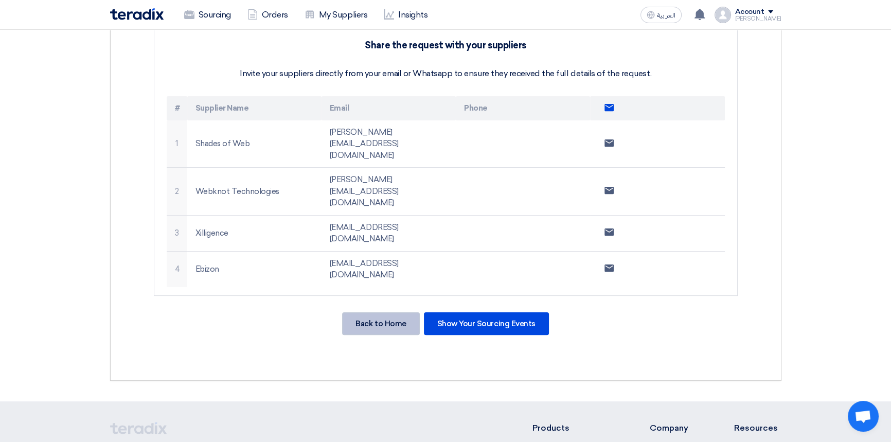
click at [376, 312] on div "Back to Home" at bounding box center [380, 323] width 77 height 23
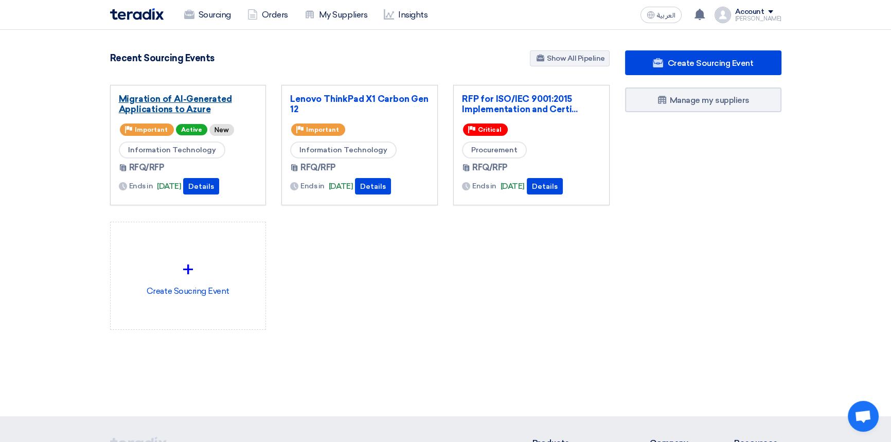
click at [194, 100] on link "Migration of AI-Generated Applications to Azure" at bounding box center [188, 104] width 139 height 21
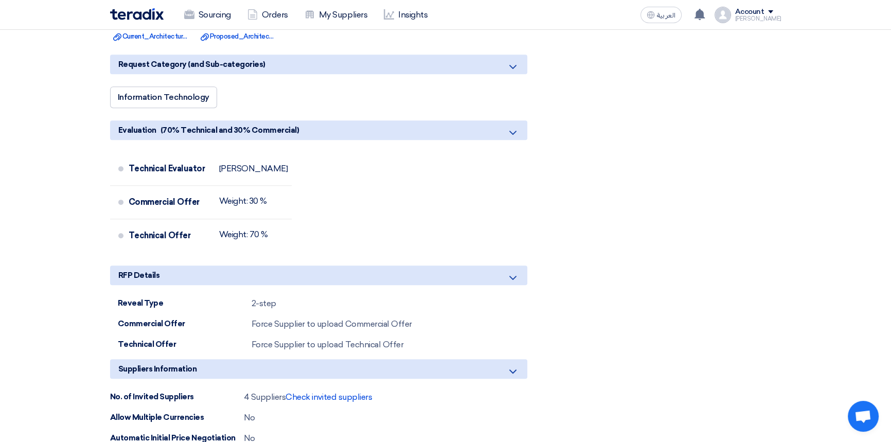
scroll to position [560, 0]
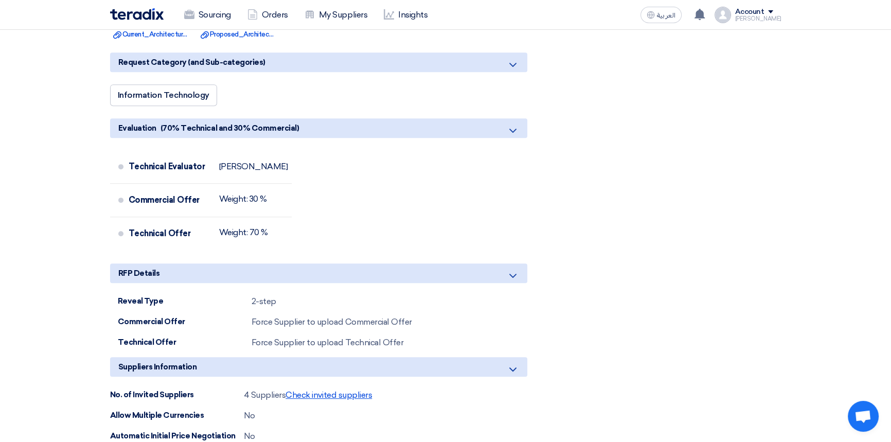
click at [319, 393] on span "Check invited suppliers" at bounding box center [328, 395] width 86 height 10
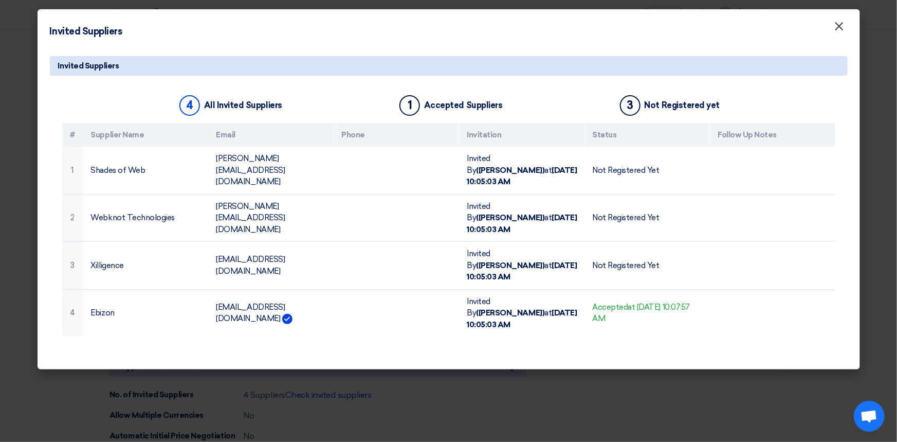
click at [841, 26] on span "×" at bounding box center [840, 29] width 10 height 21
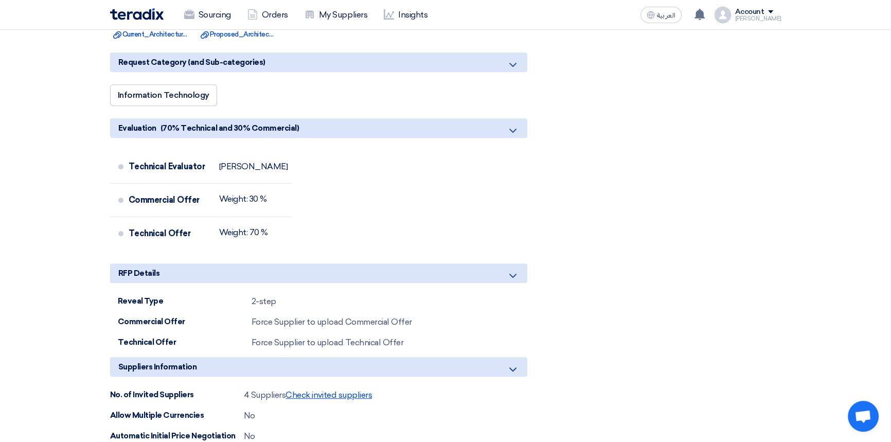
click at [336, 395] on span "Check invited suppliers" at bounding box center [328, 395] width 86 height 10
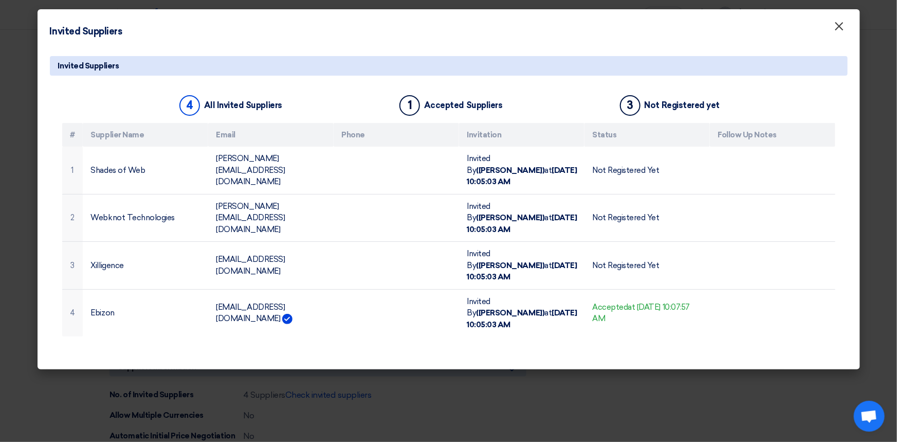
click at [844, 26] on span "×" at bounding box center [840, 29] width 10 height 21
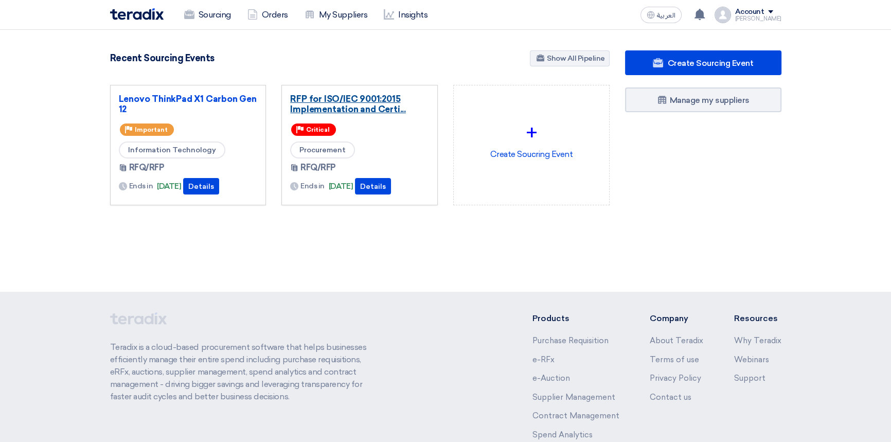
click at [355, 99] on link "RFP for ISO/IEC 9001:2015 Implementation and Certi..." at bounding box center [359, 104] width 139 height 21
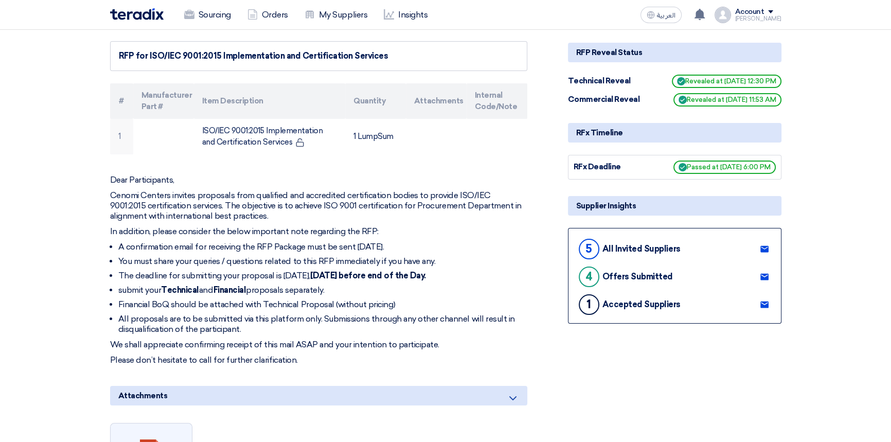
scroll to position [140, 0]
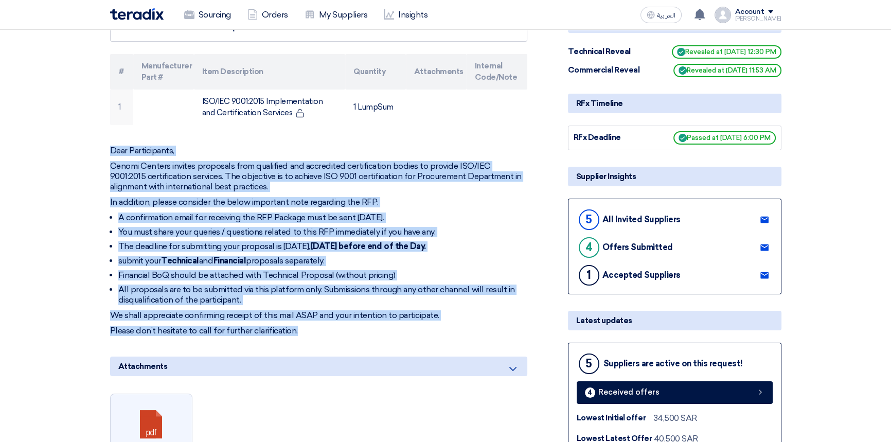
drag, startPoint x: 109, startPoint y: 150, endPoint x: 299, endPoint y: 331, distance: 262.2
click at [299, 331] on div "Dear Participants, Cenomi Centers invites proposals from qualified and accredit…" at bounding box center [318, 241] width 417 height 190
copy div "Lore Ipsumdolorsi, Ametco Adipisc elitsed doeiusmod temp incididun utl etdolore…"
